Goal: Task Accomplishment & Management: Manage account settings

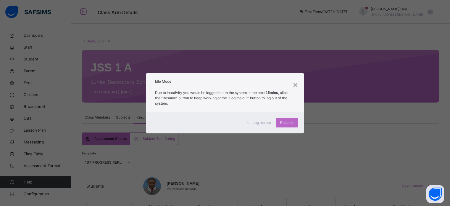
click at [285, 122] on span "Resume" at bounding box center [286, 122] width 13 height 5
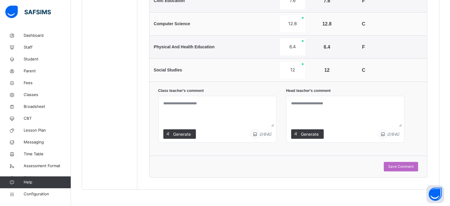
scroll to position [435, 0]
click at [175, 131] on span "Generate" at bounding box center [182, 134] width 19 height 6
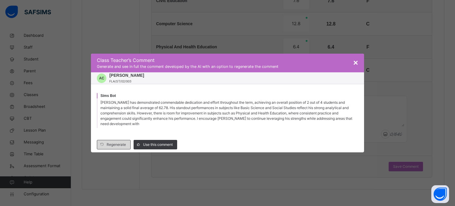
click at [116, 144] on span "Regenerate" at bounding box center [116, 144] width 19 height 5
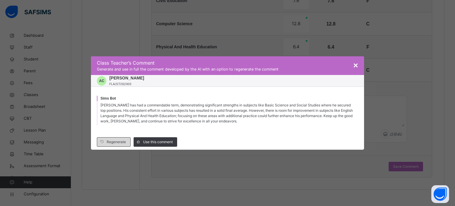
click at [112, 142] on span "Regenerate" at bounding box center [116, 141] width 19 height 5
click at [355, 64] on span "×" at bounding box center [355, 65] width 5 height 9
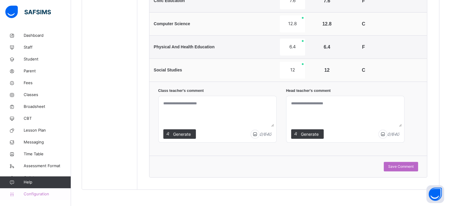
drag, startPoint x: 32, startPoint y: 194, endPoint x: 33, endPoint y: 189, distance: 4.9
click at [32, 192] on span "Configuration" at bounding box center [47, 194] width 47 height 6
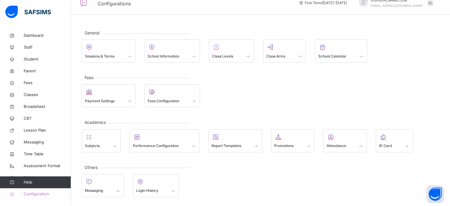
scroll to position [8, 0]
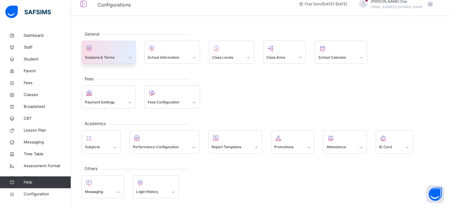
click at [106, 55] on span "Sessions & Terms" at bounding box center [100, 57] width 30 height 5
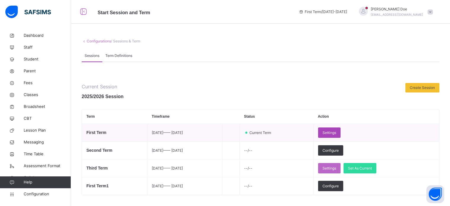
click at [336, 131] on span "Settings" at bounding box center [330, 132] width 14 height 5
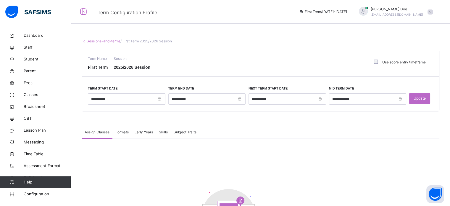
click at [134, 129] on div "Early Years" at bounding box center [144, 132] width 24 height 12
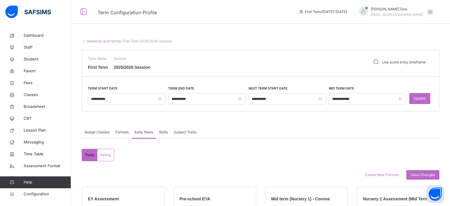
click at [168, 129] on span "Skills" at bounding box center [163, 131] width 9 height 5
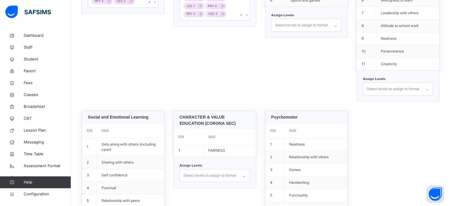
scroll to position [269, 0]
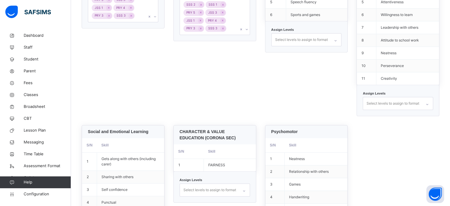
click at [386, 99] on div "Select levels to assign to format" at bounding box center [393, 103] width 53 height 11
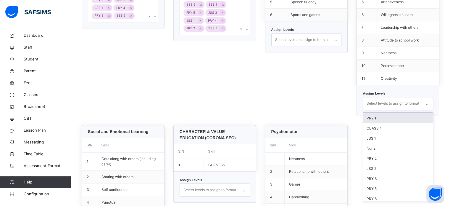
scroll to position [0, 0]
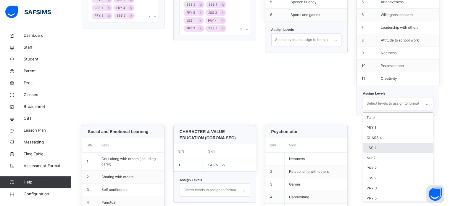
click at [381, 144] on div "JSS 1" at bounding box center [398, 148] width 70 height 10
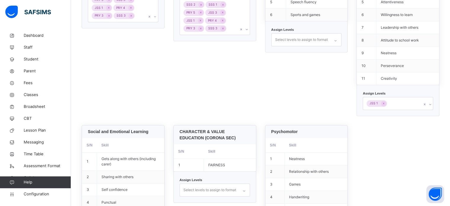
click at [320, 93] on div "Practical Skills S/N Skill 1 Drawing and Painting 2 Club 3 Hubbies 4 Hand writi…" at bounding box center [306, 16] width 83 height 199
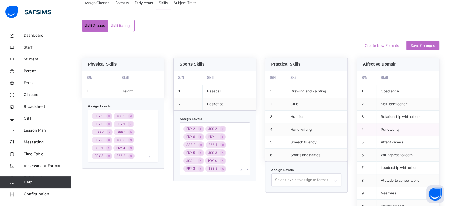
scroll to position [121, 0]
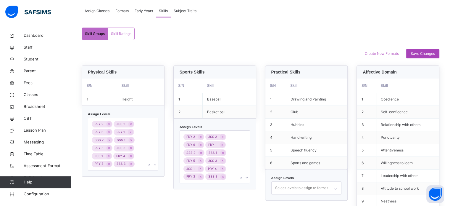
click at [420, 53] on span "Save Changes" at bounding box center [423, 53] width 24 height 5
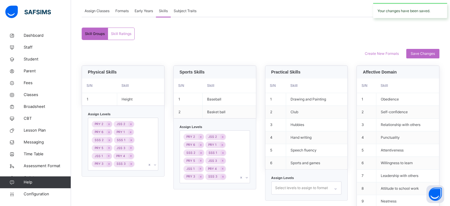
click at [121, 33] on span "Skill Ratings" at bounding box center [121, 33] width 20 height 5
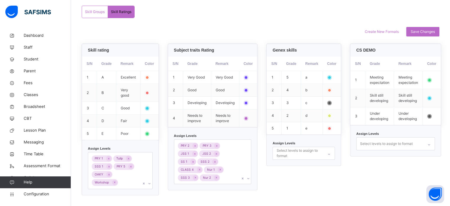
scroll to position [217, 0]
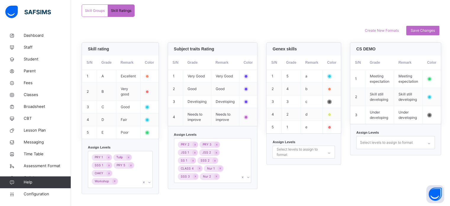
click at [138, 180] on div "PRY 1 Tulip SSS 1 PRY 5 OAKY Workshop" at bounding box center [120, 169] width 65 height 37
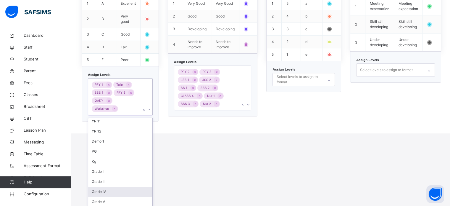
scroll to position [143, 0]
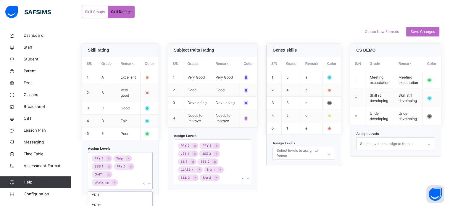
click at [214, 140] on html "**********" at bounding box center [225, 32] width 450 height 350
click at [195, 153] on icon at bounding box center [194, 154] width 1 height 2
click at [135, 181] on div "PRY 1 Tulip SSS 1 PRY 5 OAKY Workshop" at bounding box center [120, 170] width 65 height 37
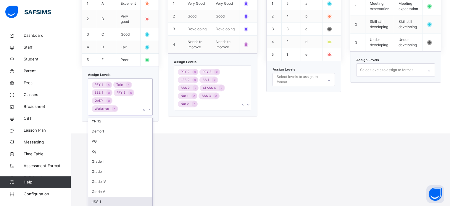
click at [118, 201] on div "JSS 1" at bounding box center [120, 201] width 64 height 10
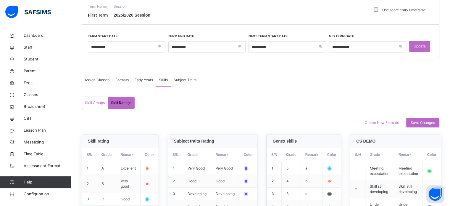
scroll to position [39, 0]
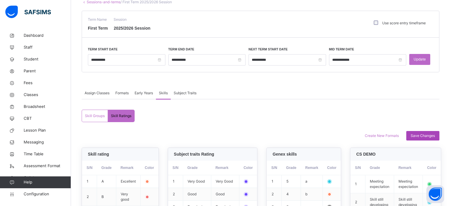
click at [424, 137] on span "Save Changes" at bounding box center [423, 135] width 24 height 5
drag, startPoint x: 29, startPoint y: 193, endPoint x: 32, endPoint y: 188, distance: 5.8
click at [28, 191] on span "Configuration" at bounding box center [47, 194] width 47 height 6
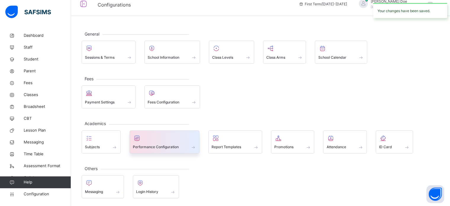
click at [165, 139] on div at bounding box center [165, 137] width 64 height 9
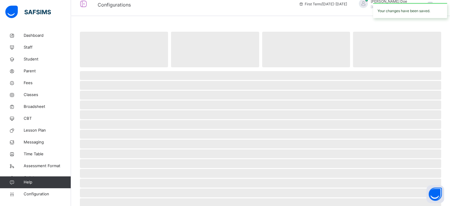
scroll to position [39, 0]
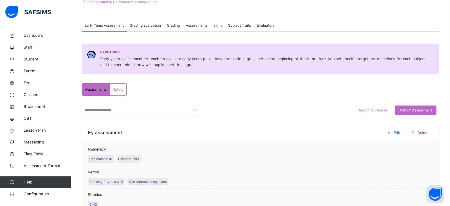
click at [225, 24] on div "Skills" at bounding box center [217, 26] width 15 height 12
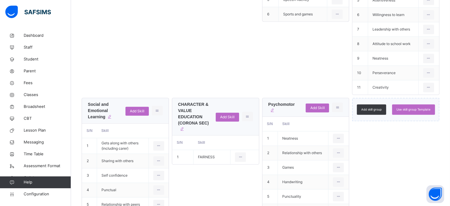
scroll to position [244, 0]
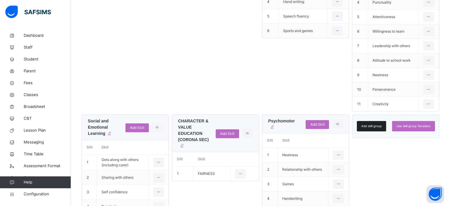
click at [372, 125] on span "Add skill group" at bounding box center [371, 126] width 20 height 4
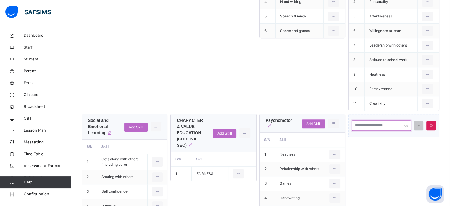
click at [380, 124] on input "text" at bounding box center [381, 125] width 59 height 10
type input "*"
click at [421, 124] on icon at bounding box center [419, 125] width 4 height 4
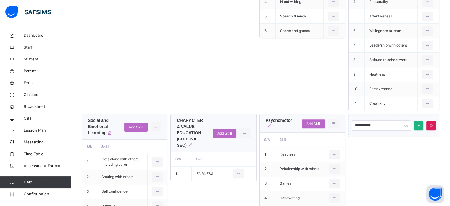
click at [421, 124] on icon at bounding box center [419, 125] width 4 height 4
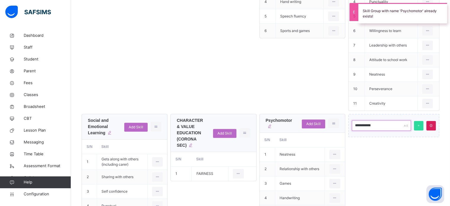
click at [386, 124] on input "**********" at bounding box center [381, 125] width 59 height 10
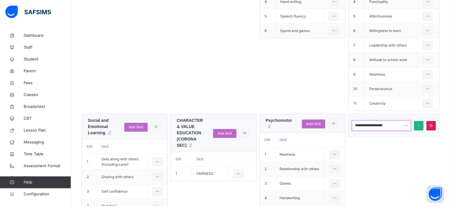
type input "**********"
click at [421, 123] on span at bounding box center [419, 125] width 4 height 4
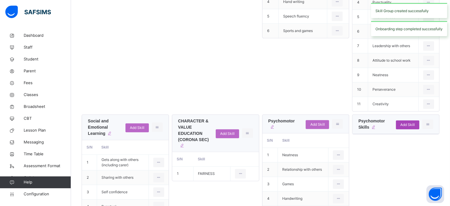
click at [410, 123] on span "Add Skill" at bounding box center [407, 124] width 14 height 5
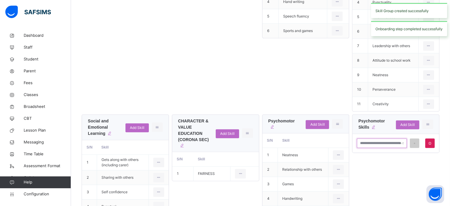
click at [381, 142] on input "text" at bounding box center [382, 142] width 50 height 9
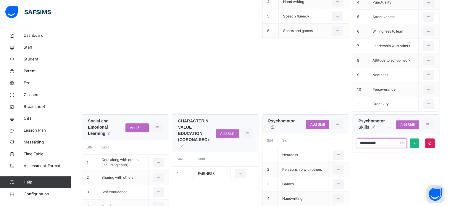
type input "**********"
click at [415, 141] on div at bounding box center [414, 142] width 9 height 9
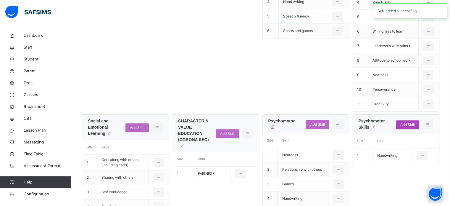
click at [417, 120] on div "Add Skill" at bounding box center [407, 124] width 23 height 9
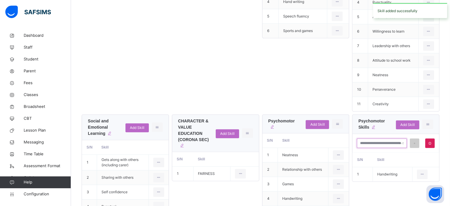
click at [373, 141] on input "text" at bounding box center [382, 142] width 50 height 9
type input "**********"
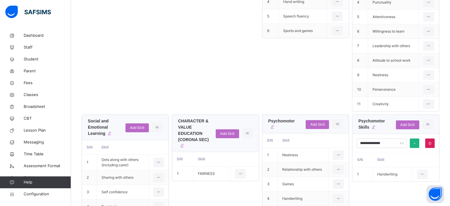
click at [417, 142] on icon at bounding box center [415, 143] width 4 height 4
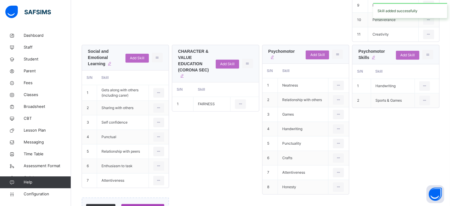
scroll to position [303, 0]
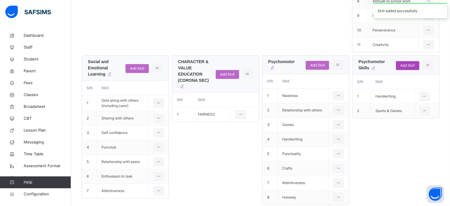
click at [419, 61] on div "Add Skill" at bounding box center [407, 65] width 23 height 9
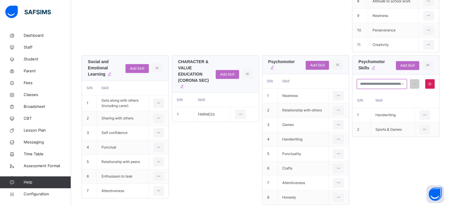
click at [378, 81] on input "text" at bounding box center [382, 83] width 50 height 9
type input "**********"
click at [417, 83] on icon at bounding box center [415, 84] width 4 height 4
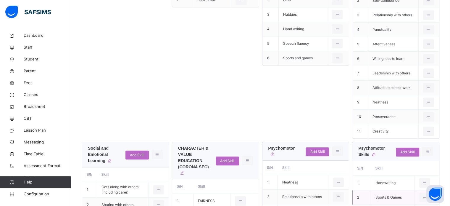
scroll to position [274, 0]
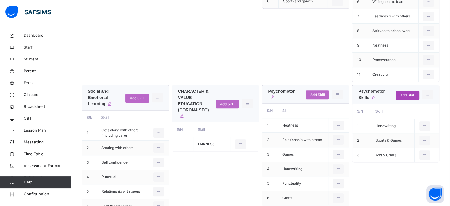
click at [414, 93] on span "Add Skill" at bounding box center [407, 94] width 14 height 5
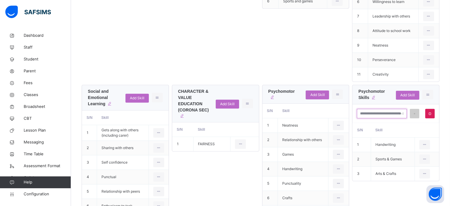
click at [379, 112] on input "text" at bounding box center [382, 113] width 50 height 9
type input "**********"
click at [432, 112] on icon at bounding box center [430, 114] width 4 height 4
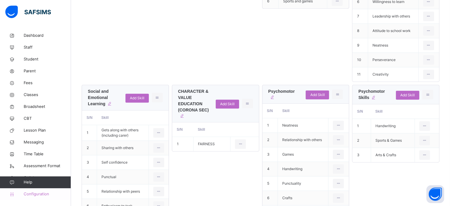
drag, startPoint x: 35, startPoint y: 191, endPoint x: 40, endPoint y: 188, distance: 6.2
click at [35, 190] on link "Configuration" at bounding box center [35, 194] width 71 height 12
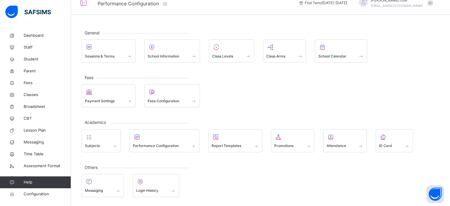
scroll to position [8, 0]
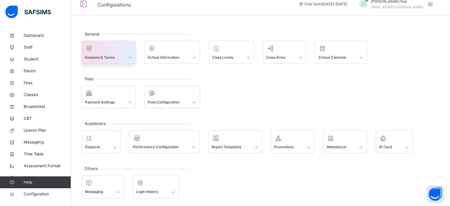
click at [110, 57] on span "Sessions & Terms" at bounding box center [100, 57] width 30 height 5
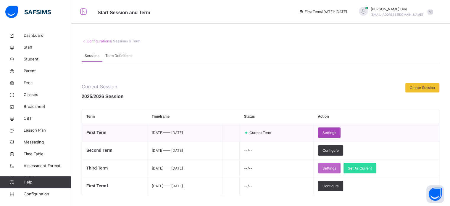
click at [336, 130] on span "Settings" at bounding box center [330, 132] width 14 height 5
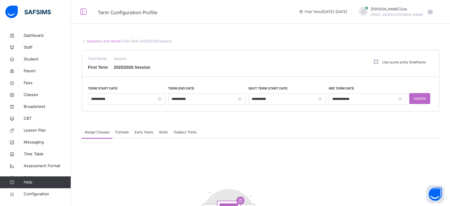
click at [163, 131] on span "Skills" at bounding box center [163, 131] width 9 height 5
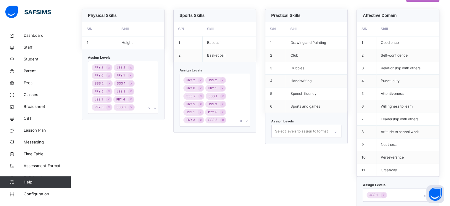
scroll to position [358, 0]
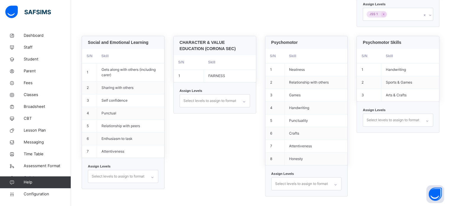
click at [406, 116] on div "Select levels to assign to format" at bounding box center [393, 119] width 53 height 11
click at [394, 162] on div "JSS 1" at bounding box center [398, 164] width 70 height 10
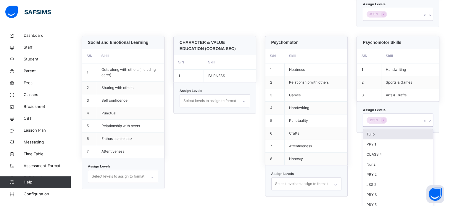
click at [357, 93] on div "Physical Skills S/N Skill 1 Height Assign Levels PRY 2 JSS 2 PRY 6 PRY 1 SSS 2 …" at bounding box center [261, 12] width 358 height 368
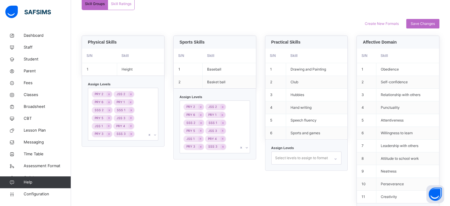
scroll to position [62, 0]
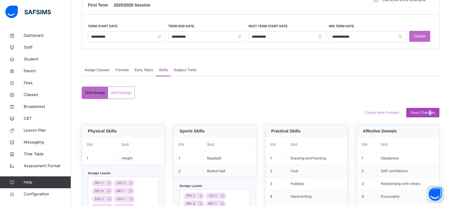
click at [433, 112] on span "Save Changes" at bounding box center [423, 112] width 24 height 5
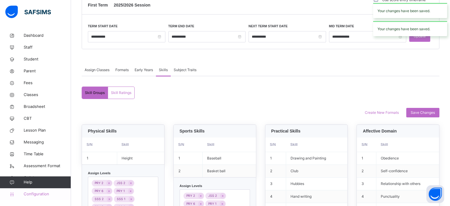
click at [44, 193] on span "Configuration" at bounding box center [47, 194] width 47 height 6
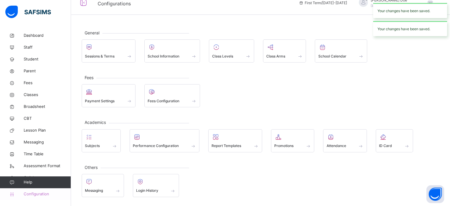
scroll to position [8, 0]
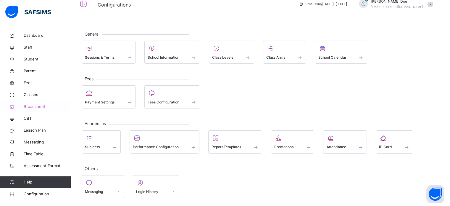
click at [29, 107] on span "Broadsheet" at bounding box center [47, 107] width 47 height 6
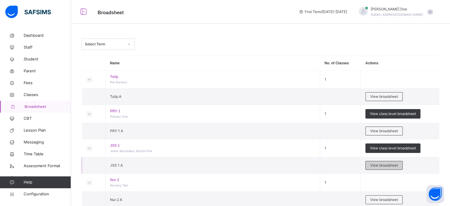
click at [384, 166] on span "View broadsheet" at bounding box center [384, 164] width 28 height 5
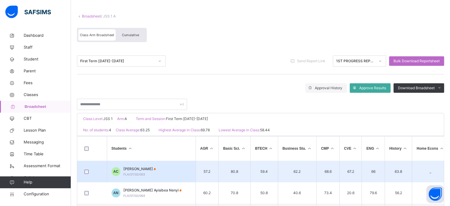
scroll to position [59, 0]
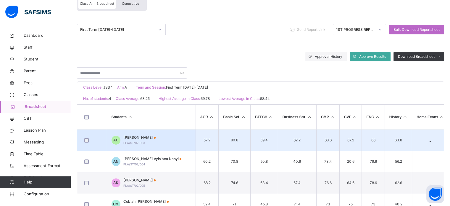
click at [156, 138] on span "Abekah Kwamina Carter" at bounding box center [139, 137] width 33 height 5
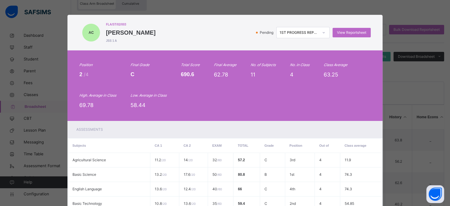
click at [320, 33] on div at bounding box center [324, 32] width 10 height 9
click at [346, 33] on span "View Reportsheet" at bounding box center [351, 32] width 29 height 5
click at [300, 30] on div "1ST PROGRESS REPORT" at bounding box center [299, 32] width 39 height 5
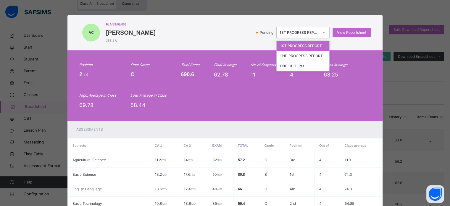
click at [298, 32] on div "1ST PROGRESS REPORT" at bounding box center [299, 32] width 39 height 5
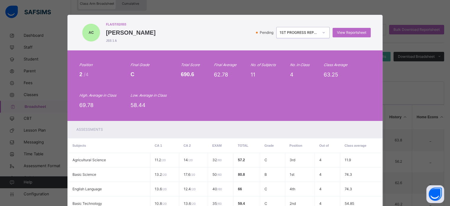
click at [296, 32] on div "1ST PROGRESS REPORT" at bounding box center [299, 32] width 39 height 5
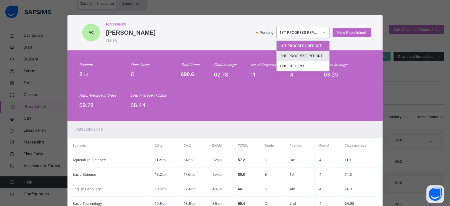
click at [297, 54] on div "2ND PROGRESS REPORT" at bounding box center [303, 56] width 53 height 10
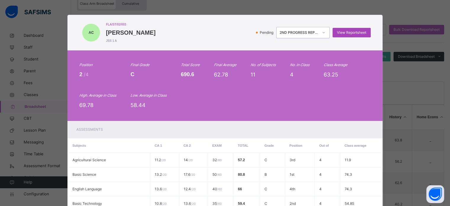
click at [347, 34] on span "View Reportsheet" at bounding box center [351, 32] width 29 height 5
click at [288, 30] on div "2ND PROGRESS REPORT" at bounding box center [299, 32] width 39 height 5
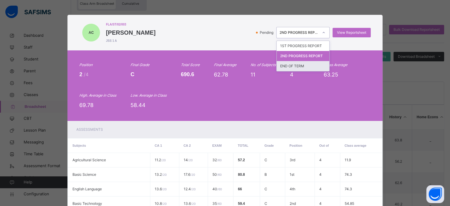
drag, startPoint x: 296, startPoint y: 65, endPoint x: 331, endPoint y: 41, distance: 42.4
click at [296, 65] on div "END OF TERM" at bounding box center [303, 66] width 53 height 10
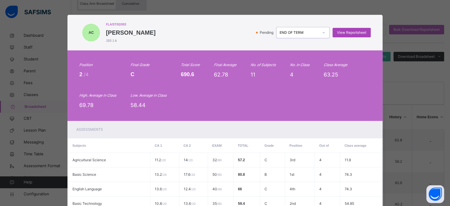
click at [351, 32] on span "View Reportsheet" at bounding box center [351, 32] width 29 height 5
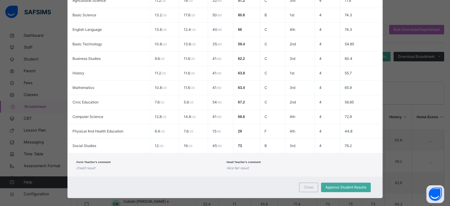
scroll to position [165, 0]
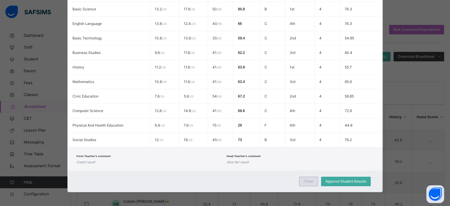
click at [301, 178] on div "Close" at bounding box center [308, 180] width 19 height 9
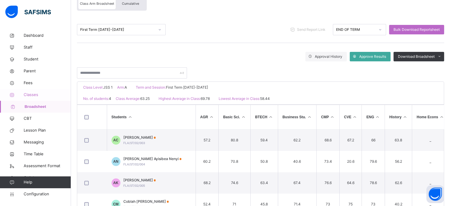
click at [32, 96] on span "Classes" at bounding box center [47, 95] width 47 height 6
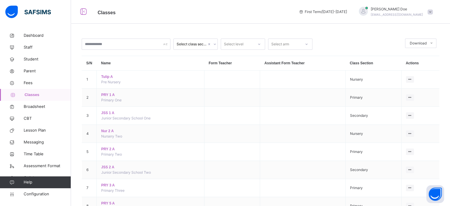
click at [241, 44] on div "Select level" at bounding box center [234, 43] width 20 height 11
click at [232, 79] on div "JSS 1" at bounding box center [243, 78] width 44 height 10
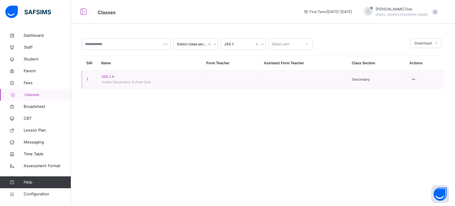
click at [114, 78] on span "JSS 1 A" at bounding box center [149, 76] width 96 height 5
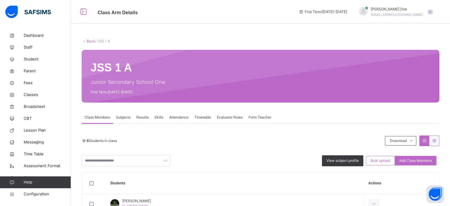
click at [161, 117] on span "Skills" at bounding box center [158, 117] width 9 height 5
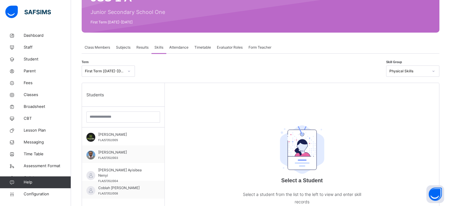
scroll to position [89, 0]
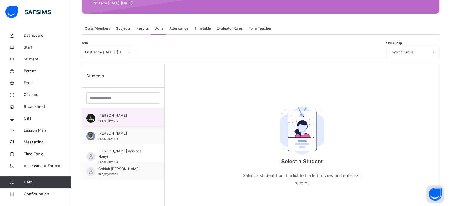
click at [138, 118] on div "Abeeku Caimile Kukuba FLA/ST/02/005" at bounding box center [124, 118] width 53 height 11
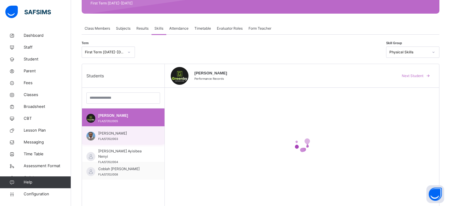
click at [134, 133] on span "Abekah Kwamina Carter" at bounding box center [124, 132] width 53 height 5
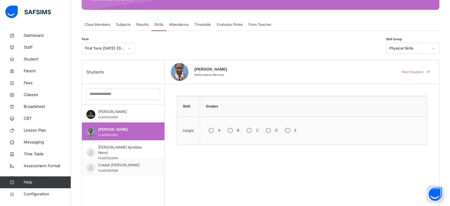
scroll to position [49, 0]
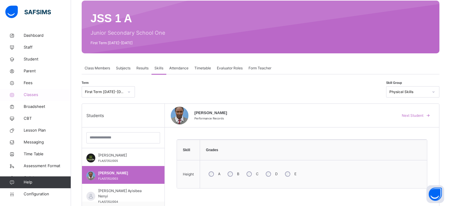
click at [27, 97] on span "Classes" at bounding box center [47, 95] width 47 height 6
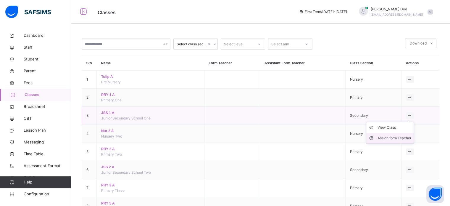
click at [390, 138] on div "Assign form Teacher" at bounding box center [395, 138] width 34 height 6
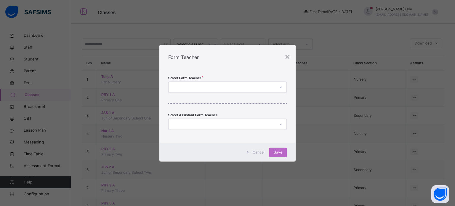
click at [229, 87] on div at bounding box center [221, 86] width 107 height 9
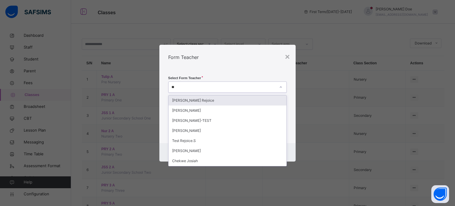
type input "***"
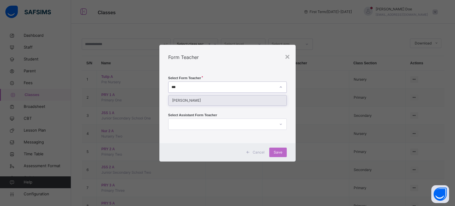
click at [221, 99] on div "Doe John" at bounding box center [227, 100] width 118 height 10
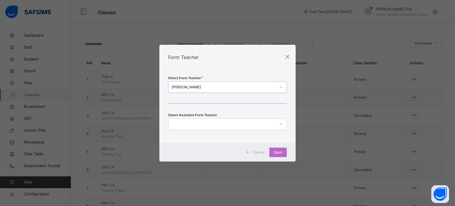
drag, startPoint x: 235, startPoint y: 62, endPoint x: 266, endPoint y: 99, distance: 48.1
click at [235, 61] on div "Form Teacher" at bounding box center [227, 57] width 136 height 25
click at [281, 151] on span "Save" at bounding box center [277, 151] width 9 height 5
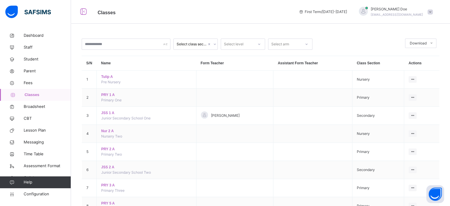
click at [391, 11] on span "John Doe" at bounding box center [397, 9] width 52 height 5
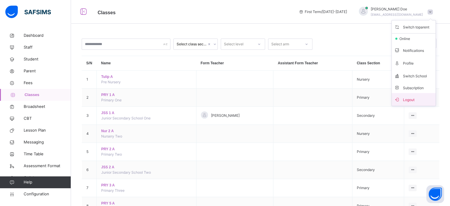
click at [417, 97] on span "Logout" at bounding box center [413, 99] width 39 height 8
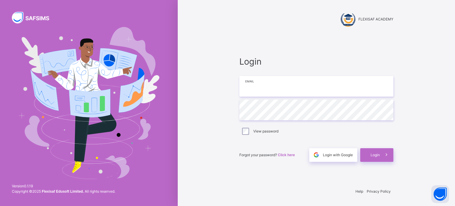
click at [290, 86] on input "email" at bounding box center [316, 86] width 154 height 21
click at [289, 81] on input "email" at bounding box center [316, 86] width 154 height 21
type input "**********"
click at [379, 154] on span at bounding box center [386, 155] width 14 height 14
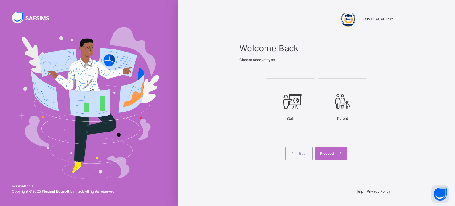
click at [307, 106] on div at bounding box center [290, 101] width 43 height 22
click at [329, 146] on div "Proceed" at bounding box center [331, 153] width 32 height 14
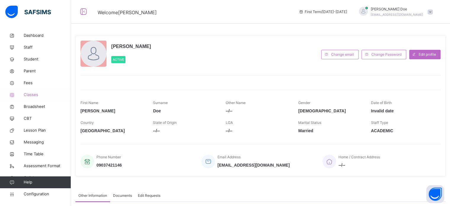
click at [26, 97] on span "Classes" at bounding box center [47, 95] width 47 height 6
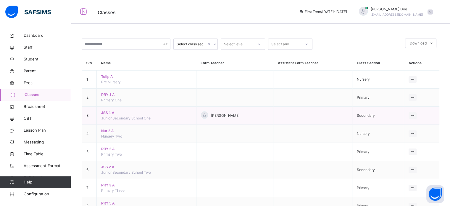
click at [108, 112] on span "JSS 1 A" at bounding box center [146, 112] width 90 height 5
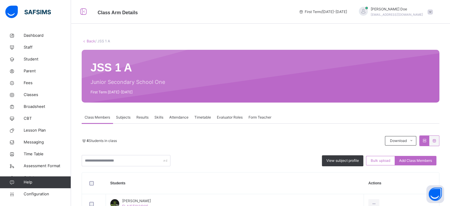
click at [158, 118] on span "Skills" at bounding box center [158, 117] width 9 height 5
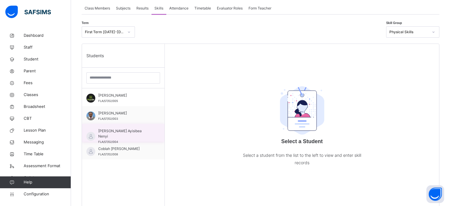
scroll to position [113, 0]
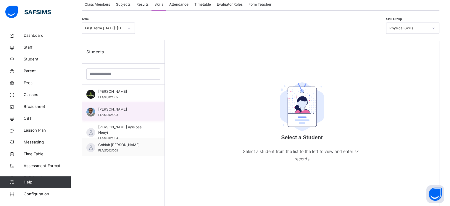
click at [123, 109] on span "Abekah Kwamina Carter" at bounding box center [124, 109] width 53 height 5
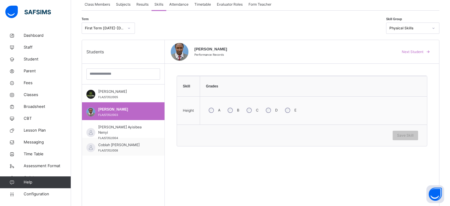
click at [405, 25] on div "Physical Skills" at bounding box center [408, 27] width 39 height 5
click at [424, 30] on div "Physical Skills" at bounding box center [408, 27] width 39 height 5
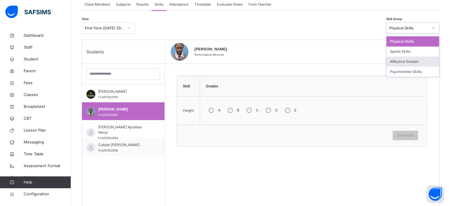
click at [414, 62] on div "Affective Domain" at bounding box center [412, 62] width 53 height 10
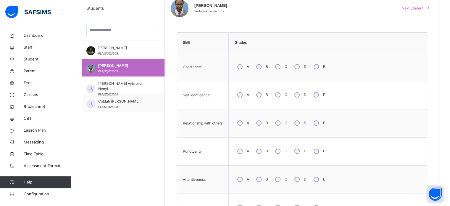
scroll to position [172, 0]
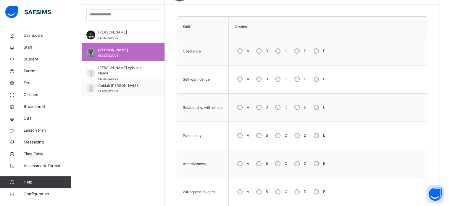
click at [281, 107] on div "C" at bounding box center [281, 107] width 16 height 12
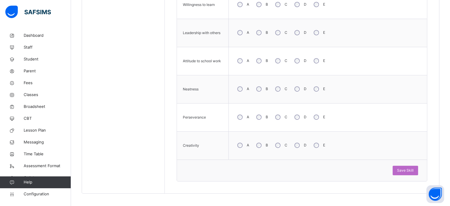
scroll to position [360, 0]
click at [414, 170] on span "Save Skill" at bounding box center [405, 168] width 17 height 5
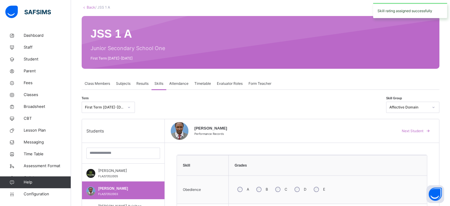
scroll to position [5, 0]
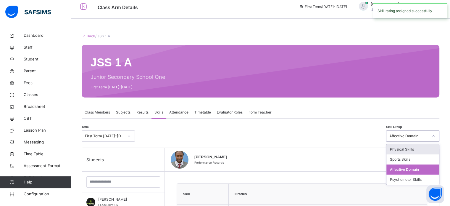
click at [415, 135] on div "Affective Domain" at bounding box center [408, 135] width 39 height 5
click at [408, 180] on div "Psychomotor Skills" at bounding box center [412, 179] width 53 height 10
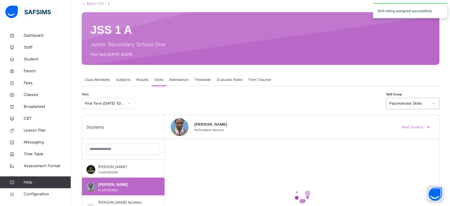
scroll to position [167, 0]
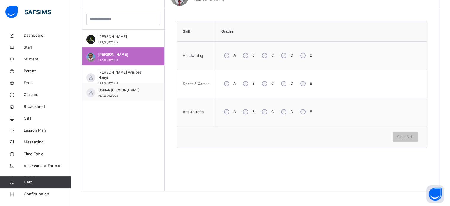
click at [247, 80] on div "B" at bounding box center [248, 83] width 16 height 12
click at [230, 110] on div "A" at bounding box center [229, 111] width 16 height 12
click at [412, 135] on span "Save Skill" at bounding box center [405, 136] width 17 height 5
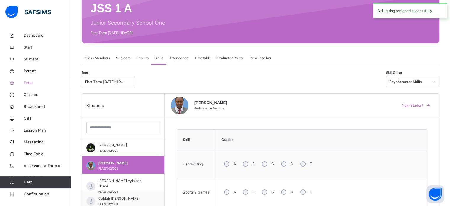
scroll to position [49, 0]
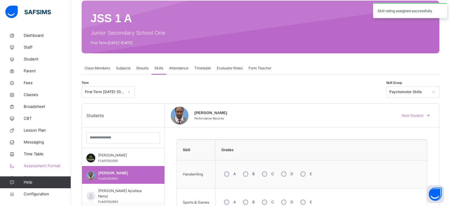
drag, startPoint x: 36, startPoint y: 191, endPoint x: 52, endPoint y: 167, distance: 29.5
click at [36, 191] on span "Configuration" at bounding box center [47, 194] width 47 height 6
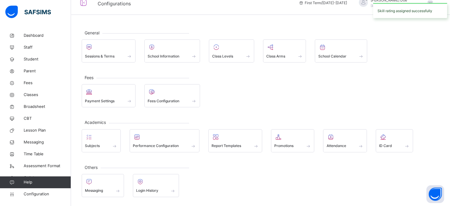
scroll to position [8, 0]
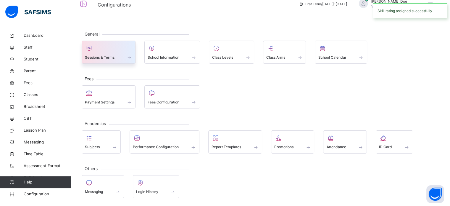
click at [95, 54] on span at bounding box center [108, 53] width 47 height 1
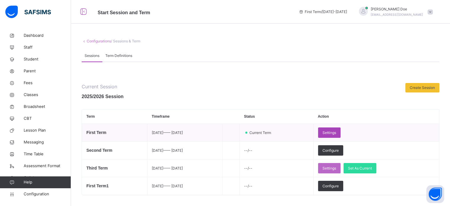
click at [341, 134] on div "Settings" at bounding box center [329, 132] width 22 height 10
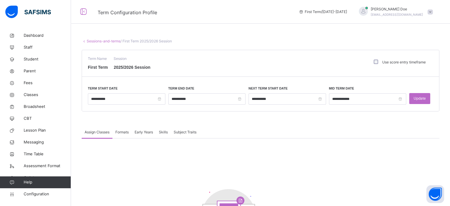
click at [124, 130] on span "Formats" at bounding box center [121, 131] width 13 height 5
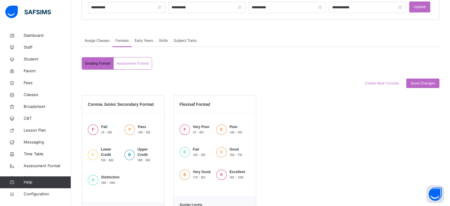
scroll to position [89, 0]
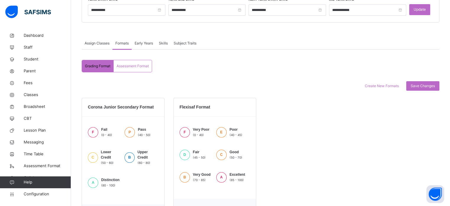
click at [165, 40] on div "Skills" at bounding box center [163, 43] width 15 height 12
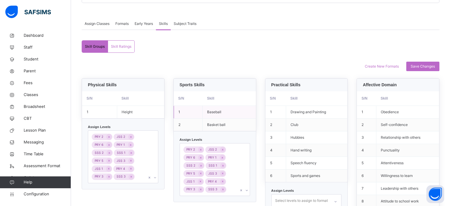
scroll to position [148, 0]
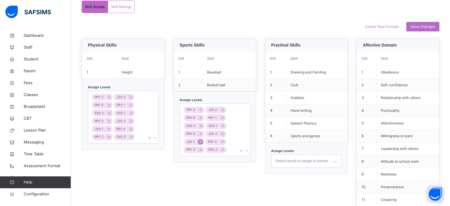
click at [201, 140] on icon at bounding box center [200, 141] width 3 height 4
click at [108, 128] on icon at bounding box center [108, 129] width 3 height 4
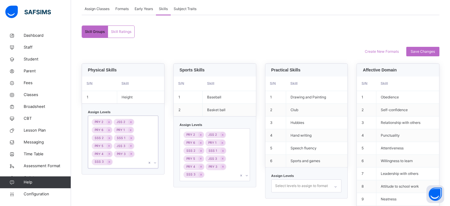
scroll to position [62, 0]
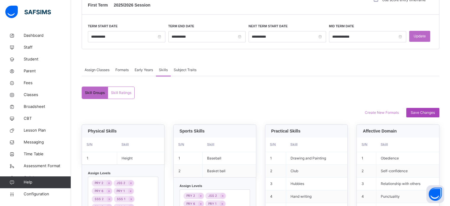
click at [423, 109] on div "Save Changes" at bounding box center [422, 112] width 33 height 9
click at [23, 195] on icon at bounding box center [12, 194] width 24 height 4
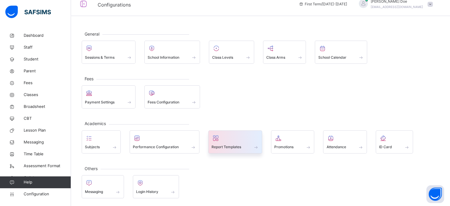
click at [233, 146] on span "Report Templates" at bounding box center [227, 146] width 30 height 5
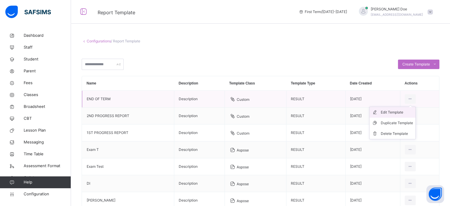
click at [396, 113] on div "Edit Template" at bounding box center [397, 112] width 32 height 6
click at [32, 93] on span "Classes" at bounding box center [47, 95] width 47 height 6
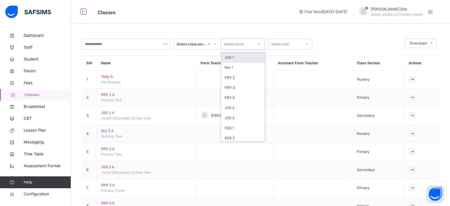
click at [243, 46] on div "Select level" at bounding box center [234, 43] width 20 height 11
click at [229, 57] on div "JSS 1" at bounding box center [243, 57] width 44 height 10
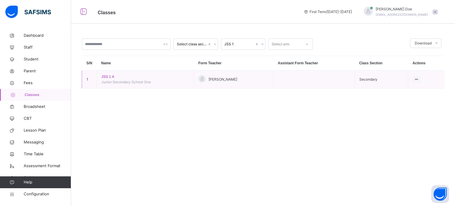
click at [110, 77] on span "JSS 1 A" at bounding box center [145, 76] width 88 height 5
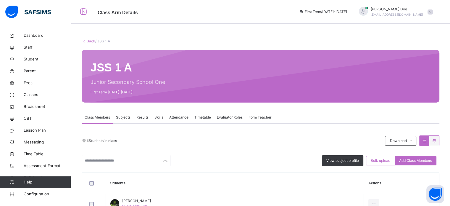
click at [161, 117] on span "Skills" at bounding box center [158, 117] width 9 height 5
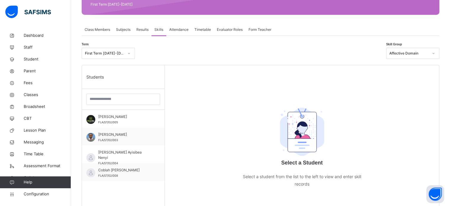
scroll to position [113, 0]
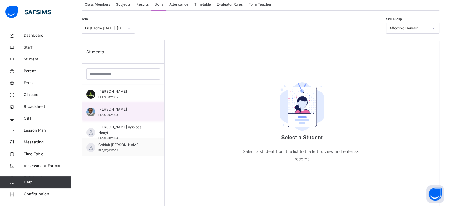
click at [129, 111] on span "Abekah Kwamina Carter" at bounding box center [124, 109] width 53 height 5
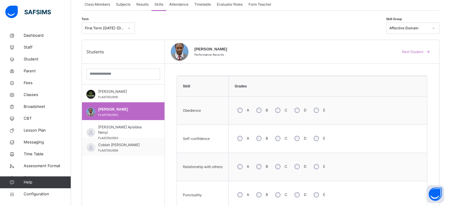
click at [146, 2] on span "Results" at bounding box center [142, 4] width 12 height 5
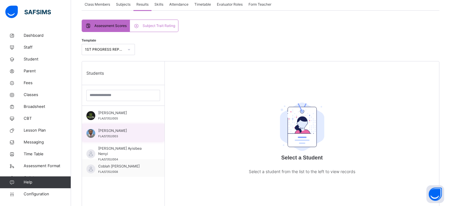
click at [126, 131] on span "Abekah Kwamina Carter" at bounding box center [124, 130] width 53 height 5
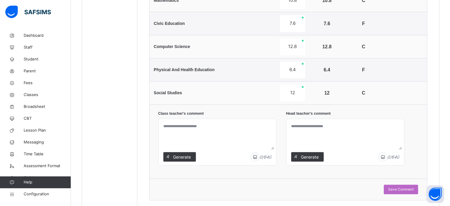
scroll to position [435, 0]
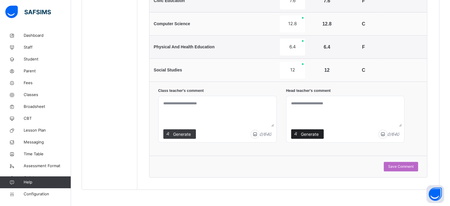
click at [315, 134] on span "Generate" at bounding box center [310, 134] width 19 height 6
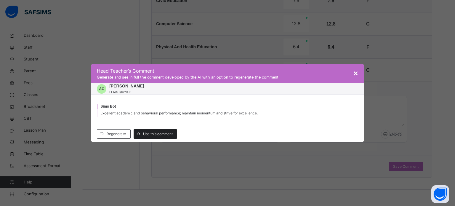
click at [153, 135] on span "Use this comment" at bounding box center [158, 133] width 30 height 5
type textarea "**********"
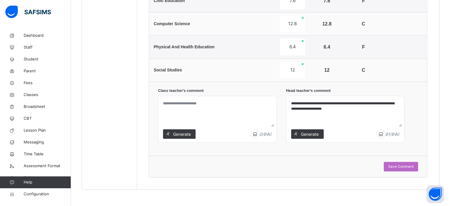
click at [196, 103] on textarea at bounding box center [217, 112] width 113 height 28
click at [175, 133] on div "Generate" at bounding box center [179, 133] width 33 height 9
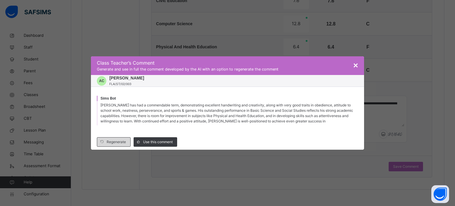
click at [108, 142] on span "Regenerate" at bounding box center [116, 141] width 19 height 5
click at [152, 142] on span "Use this comment" at bounding box center [158, 141] width 30 height 5
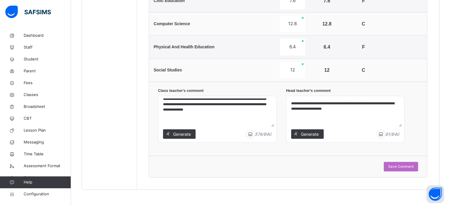
scroll to position [47, 0]
click at [183, 107] on textarea "**********" at bounding box center [217, 112] width 113 height 28
drag, startPoint x: 164, startPoint y: 107, endPoint x: 185, endPoint y: 107, distance: 21.3
click at [179, 109] on textarea "**********" at bounding box center [217, 112] width 113 height 28
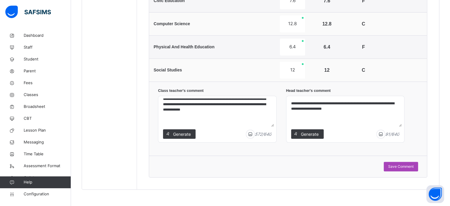
click at [410, 166] on span "Save Comment" at bounding box center [400, 166] width 25 height 5
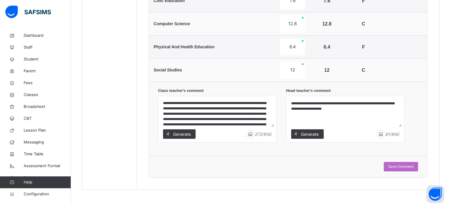
scroll to position [0, 0]
click at [176, 133] on span "Generate" at bounding box center [182, 134] width 19 height 6
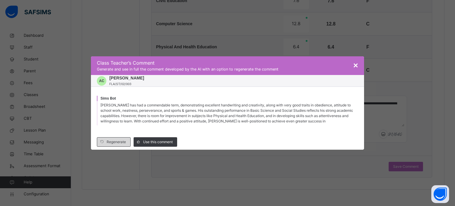
click at [122, 141] on span "Regenerate" at bounding box center [116, 141] width 19 height 5
click at [149, 141] on span "Use this comment" at bounding box center [158, 141] width 30 height 5
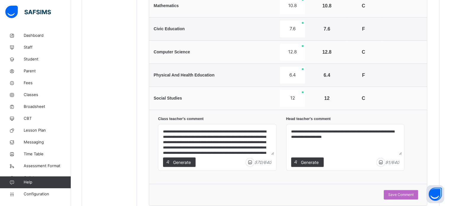
scroll to position [376, 0]
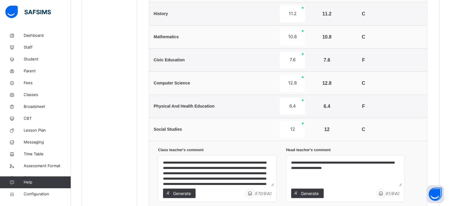
click at [204, 178] on textarea "**********" at bounding box center [217, 171] width 113 height 28
click at [206, 178] on textarea "**********" at bounding box center [217, 171] width 113 height 28
click at [203, 175] on textarea "**********" at bounding box center [217, 171] width 113 height 28
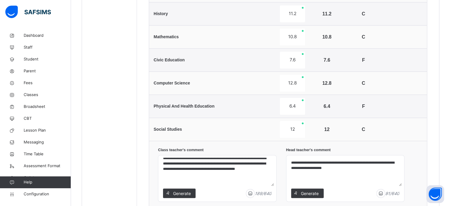
scroll to position [9, 0]
click at [261, 163] on textarea "**********" at bounding box center [217, 171] width 113 height 28
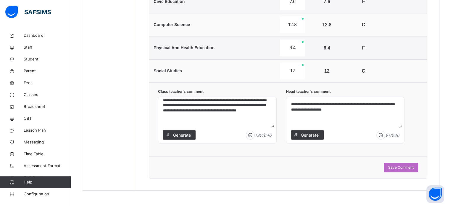
scroll to position [435, 0]
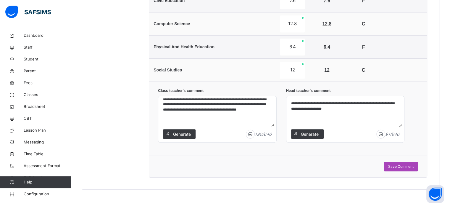
type textarea "**********"
click at [400, 168] on div "Save Comment" at bounding box center [401, 166] width 34 height 9
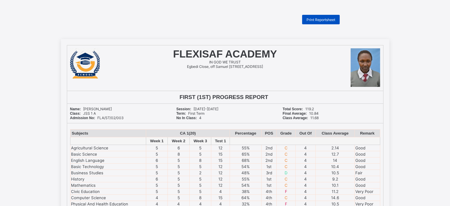
click at [328, 19] on span "Print Reportsheet" at bounding box center [321, 19] width 29 height 4
click at [319, 20] on span "Print Reportsheet" at bounding box center [321, 19] width 29 height 4
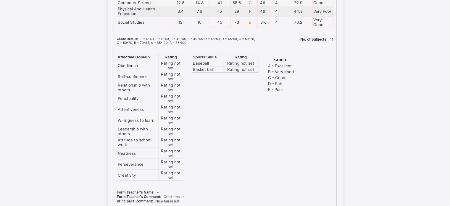
scroll to position [154, 0]
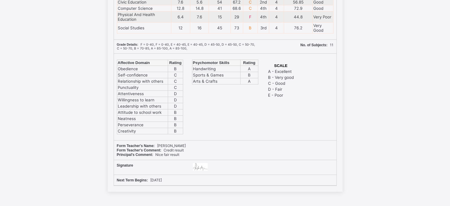
scroll to position [43, 0]
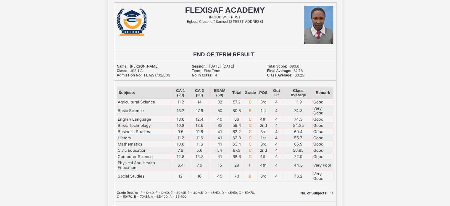
click at [232, 105] on td "80.8" at bounding box center [237, 110] width 12 height 11
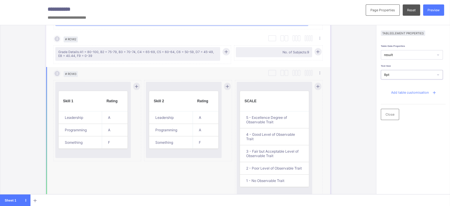
scroll to position [503, 0]
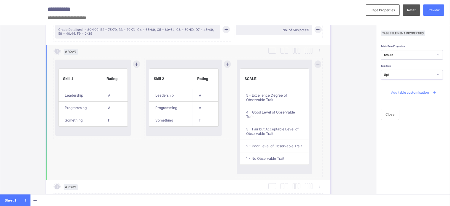
click at [107, 62] on div "Skill 1 Rating Leadership A Programming A Something F" at bounding box center [93, 97] width 70 height 70
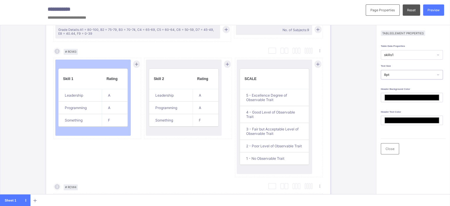
click at [401, 74] on div "8pt" at bounding box center [409, 74] width 50 height 4
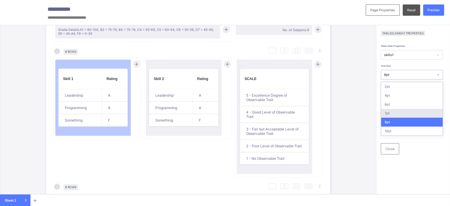
click at [394, 112] on div "7pt" at bounding box center [412, 113] width 62 height 9
type input "*******"
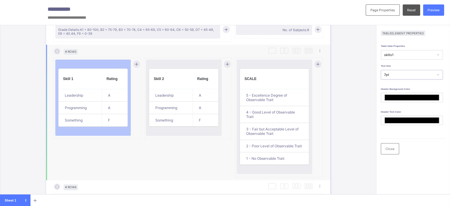
click at [178, 62] on div "Skill 2 Rating Leadership A Programming A Something F" at bounding box center [184, 97] width 70 height 70
type input "*******"
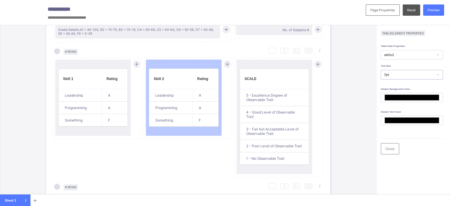
click at [395, 76] on div "7pt" at bounding box center [407, 75] width 52 height 8
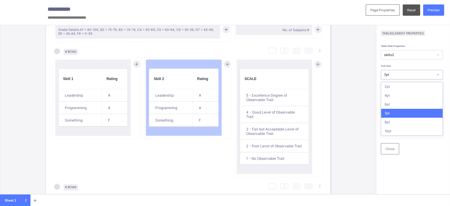
click at [394, 109] on div "7pt" at bounding box center [412, 113] width 62 height 9
type input "*******"
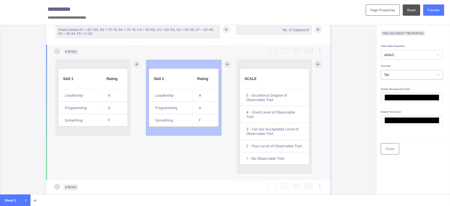
click at [279, 64] on div "SCALE 5 - Excellence Degree of Observable Trait 4 - Good Level of Observable Tr…" at bounding box center [275, 116] width 70 height 108
type input "*******"
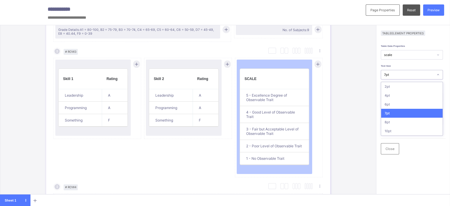
click at [398, 72] on div "7pt" at bounding box center [409, 74] width 50 height 4
click at [393, 111] on div "7pt" at bounding box center [412, 113] width 62 height 9
type input "*******"
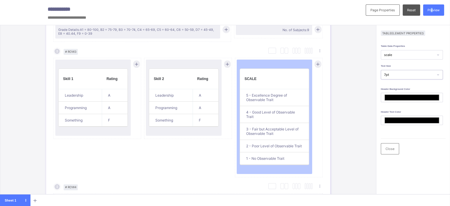
click at [436, 10] on span "Preview" at bounding box center [434, 10] width 12 height 4
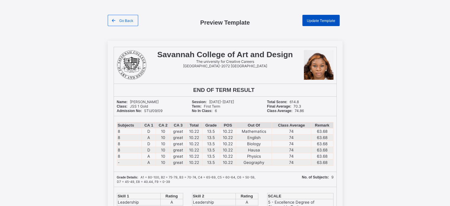
click at [328, 20] on span "Update Template" at bounding box center [321, 20] width 28 height 4
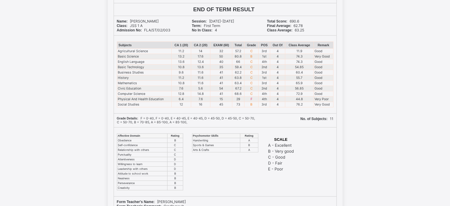
scroll to position [58, 0]
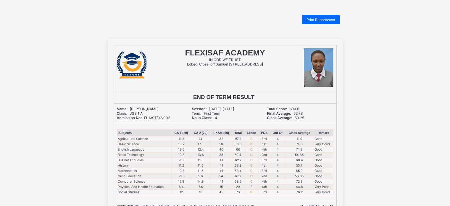
scroll to position [176, 0]
click at [316, 17] on span "Print Reportsheet" at bounding box center [321, 19] width 29 height 4
